Goal: Task Accomplishment & Management: Use online tool/utility

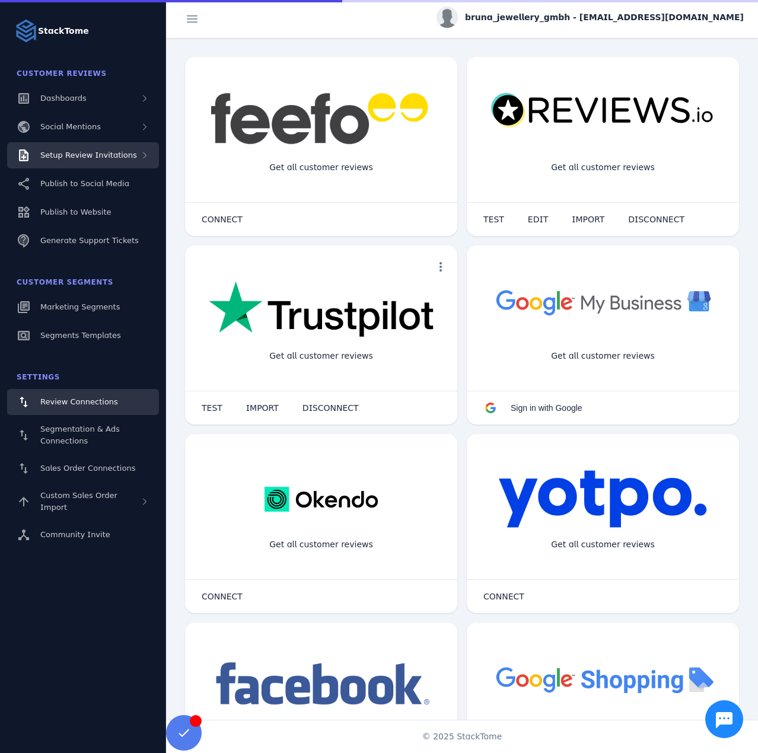
drag, startPoint x: 113, startPoint y: 148, endPoint x: 115, endPoint y: 156, distance: 7.9
click at [113, 148] on div "Setup Review Invitations" at bounding box center [83, 155] width 152 height 26
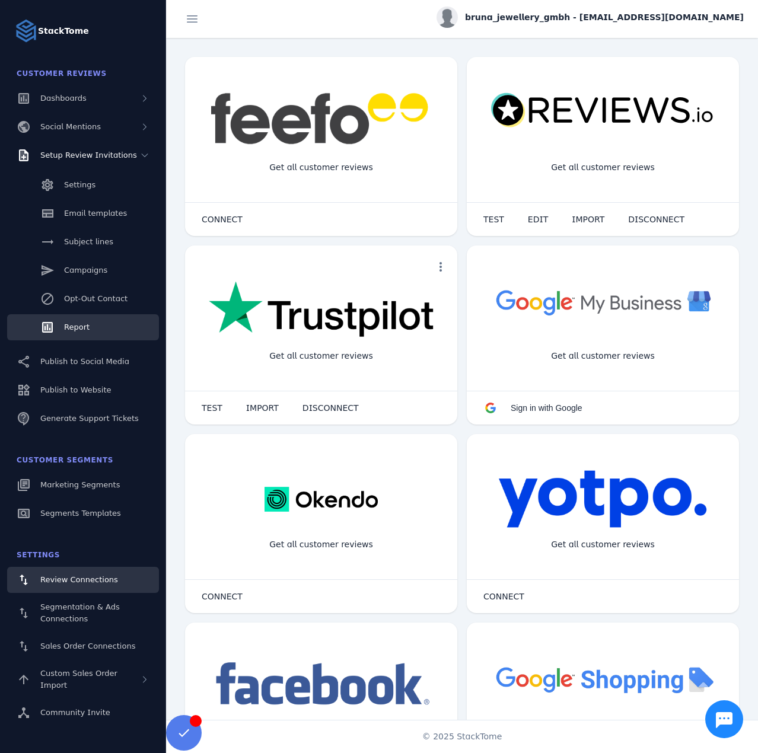
click at [97, 334] on link "Report" at bounding box center [83, 327] width 152 height 26
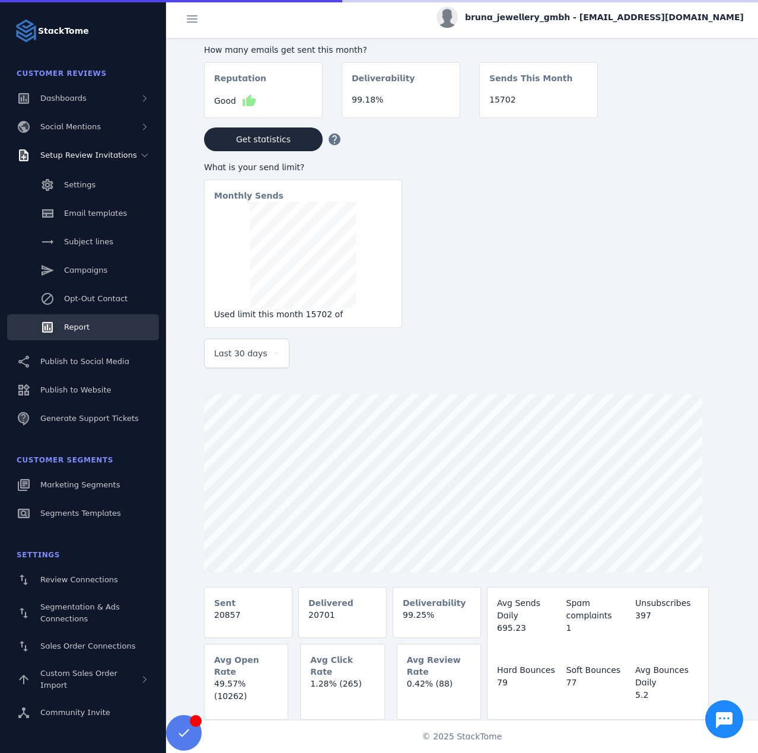
click at [215, 364] on div "Last 30 days" at bounding box center [246, 353] width 65 height 28
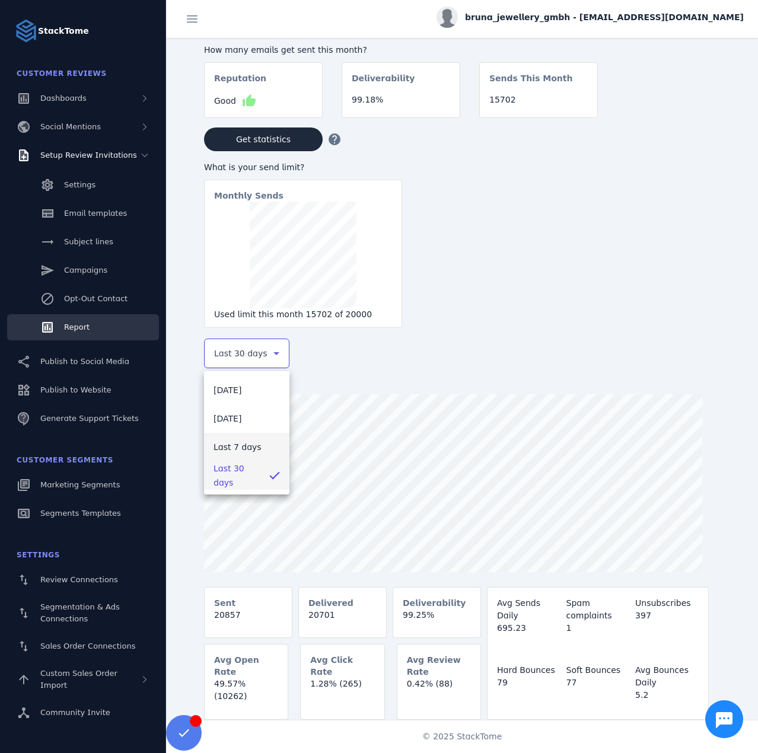
click at [232, 451] on span "Last 7 days" at bounding box center [238, 447] width 48 height 14
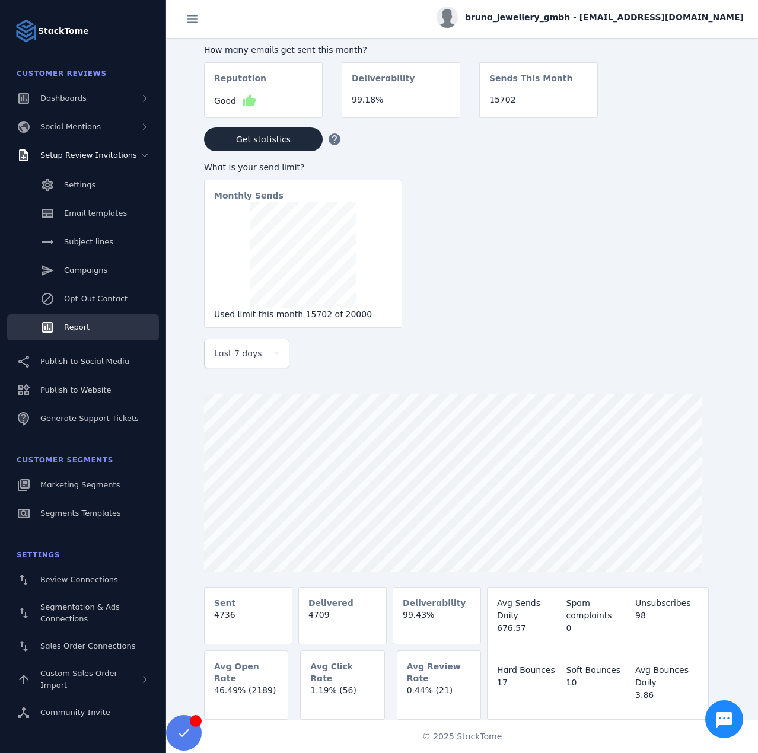
click at [642, 10] on div "bruna_jewellery_gmbh - cs_bruna@stacktome.com" at bounding box center [590, 17] width 307 height 21
click at [703, 114] on span "Sign out" at bounding box center [706, 114] width 34 height 14
